Goal: Navigation & Orientation: Find specific page/section

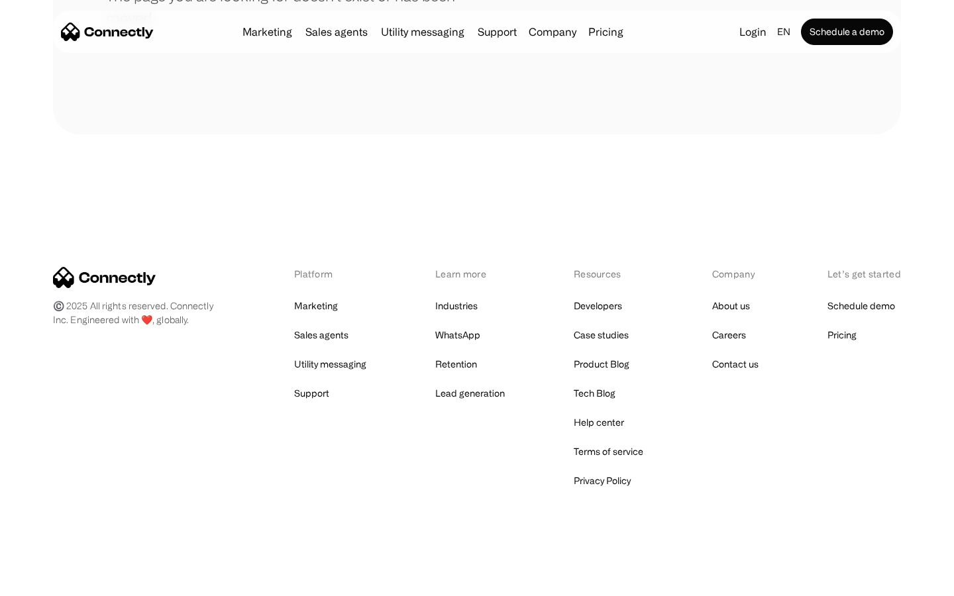
scroll to position [242, 0]
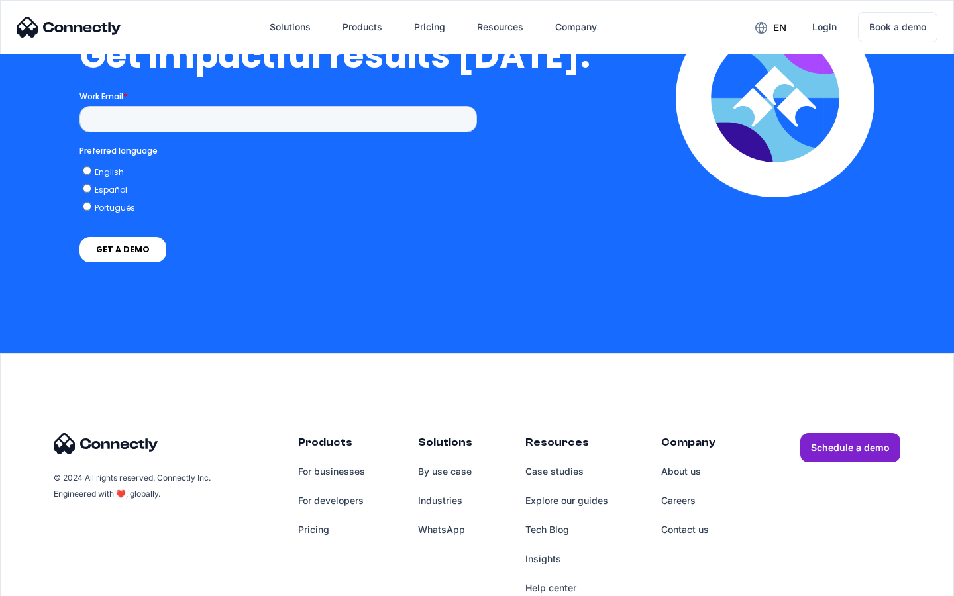
scroll to position [2911, 0]
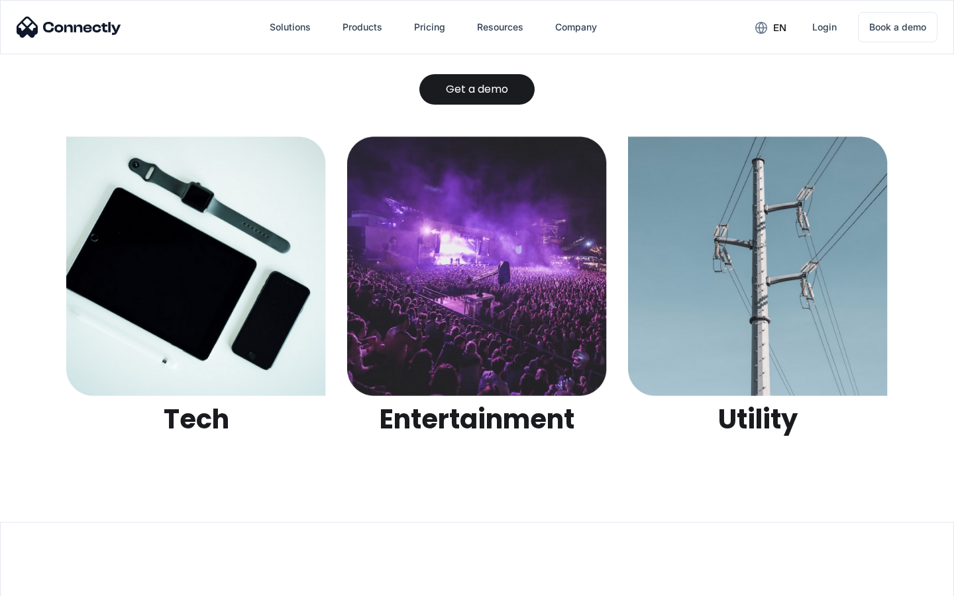
scroll to position [4180, 0]
